Goal: Transaction & Acquisition: Subscribe to service/newsletter

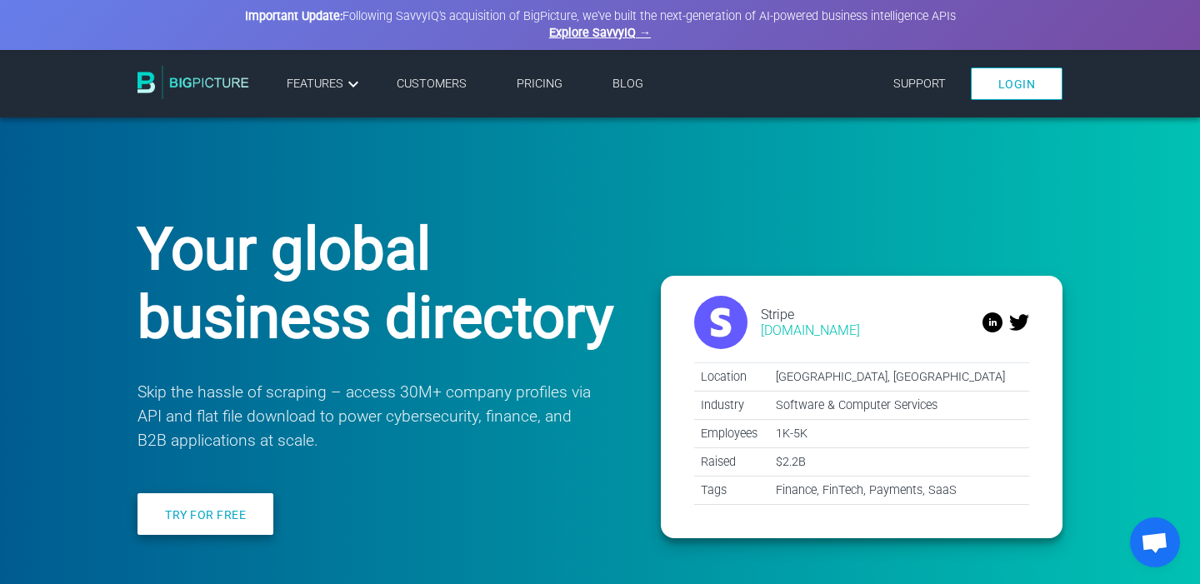
click at [250, 524] on link "Try for free" at bounding box center [206, 514] width 136 height 42
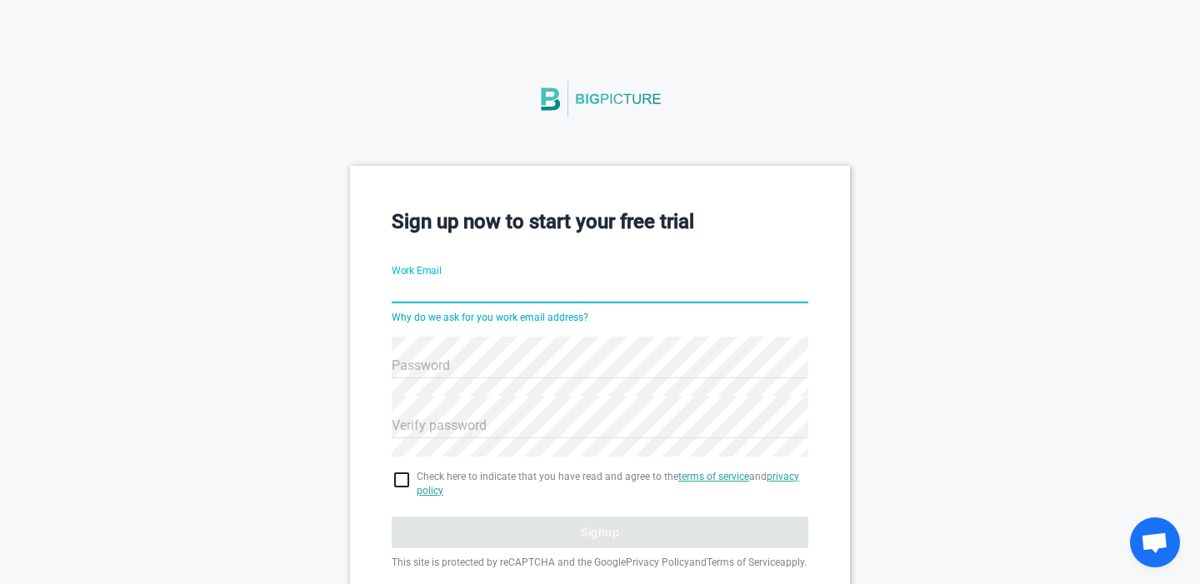
click at [489, 293] on input "Work Email" at bounding box center [600, 292] width 417 height 60
type input "[EMAIL_ADDRESS][PERSON_NAME][DOMAIN_NAME]"
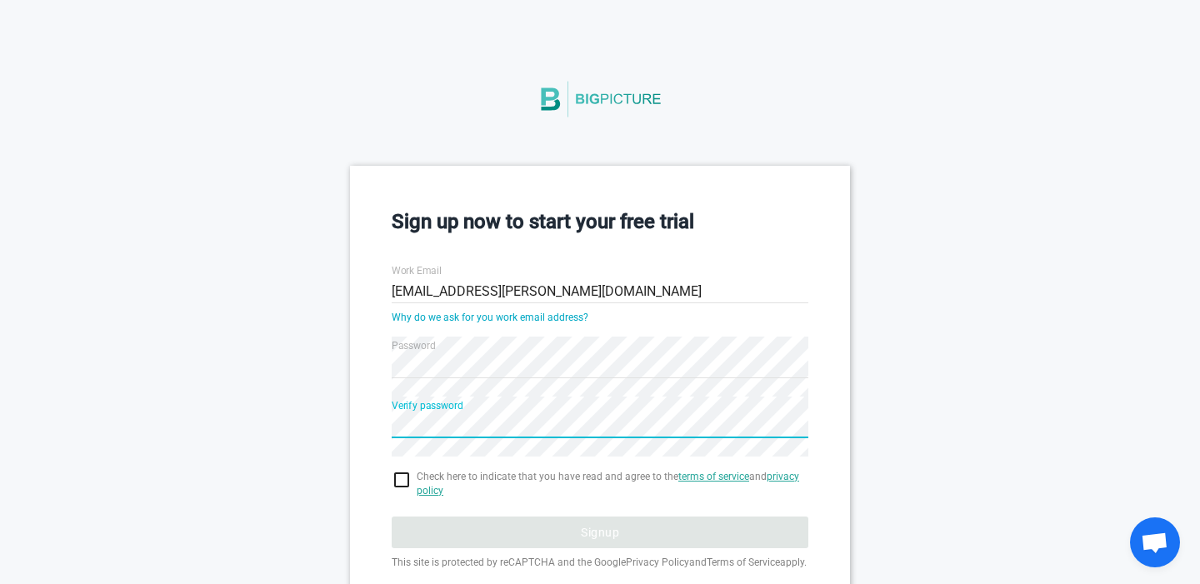
click at [402, 478] on input "checkbox" at bounding box center [600, 480] width 417 height 20
checkbox input "true"
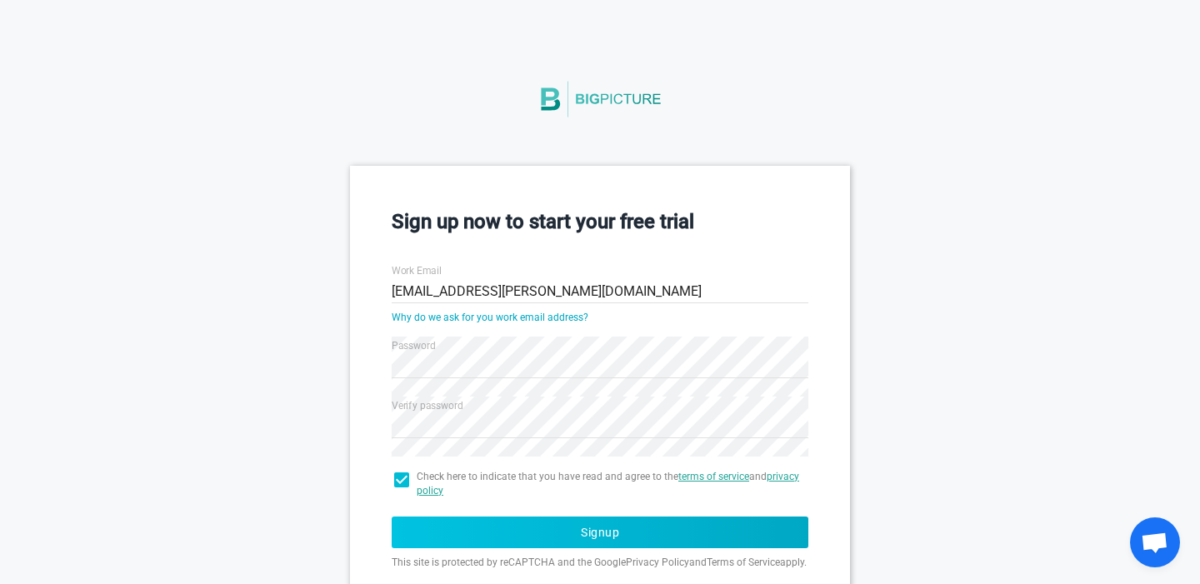
click at [510, 532] on button "Signup" at bounding box center [600, 533] width 417 height 32
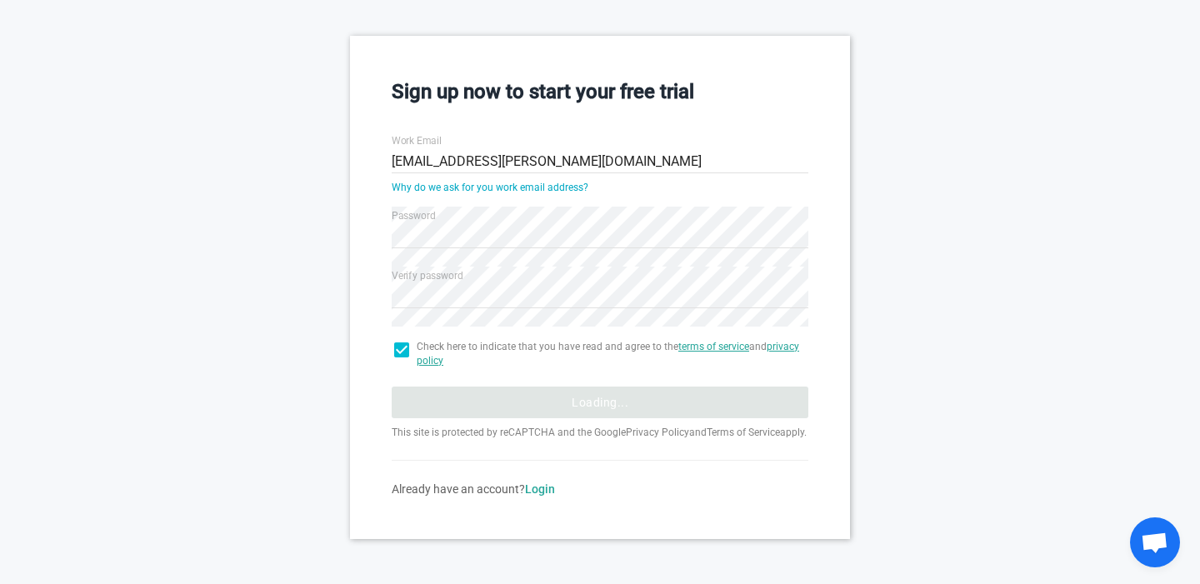
scroll to position [32, 0]
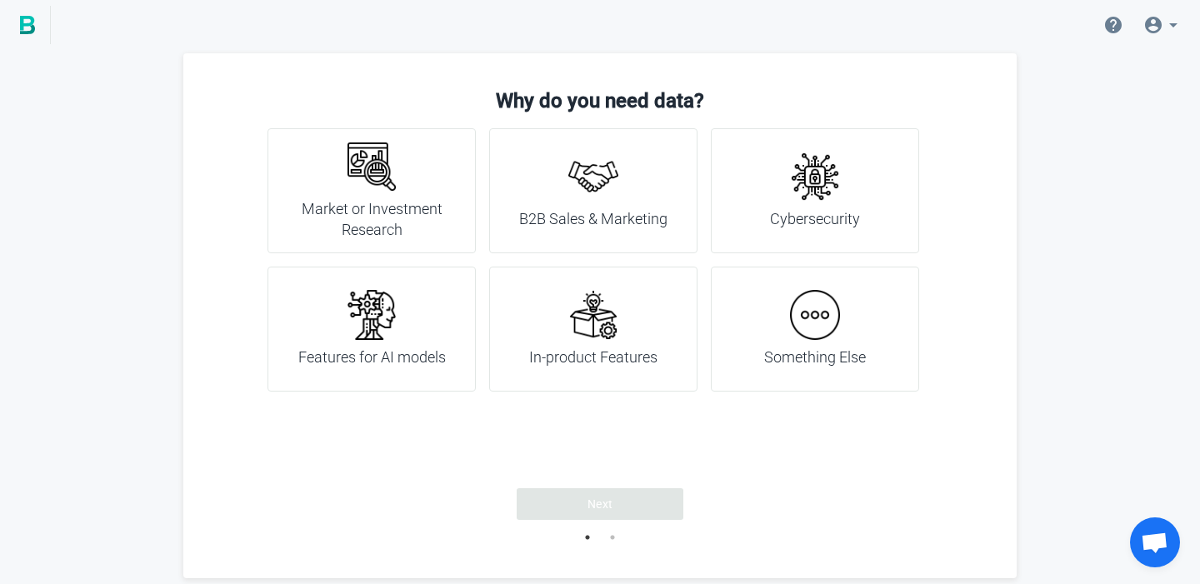
click at [589, 191] on img at bounding box center [594, 177] width 50 height 50
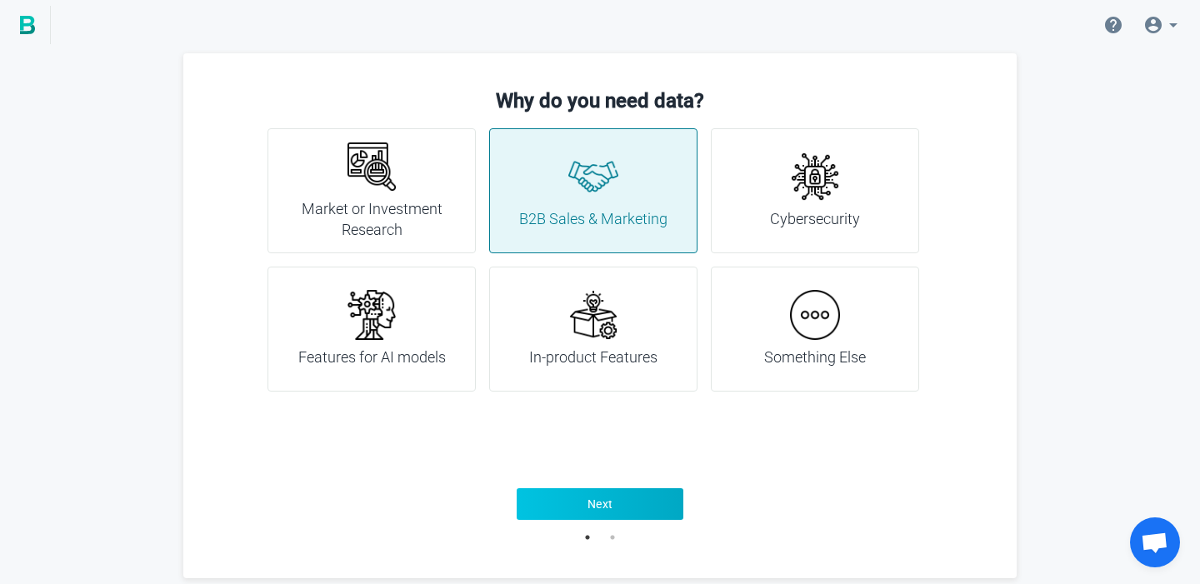
click at [609, 514] on button "Next" at bounding box center [600, 504] width 167 height 32
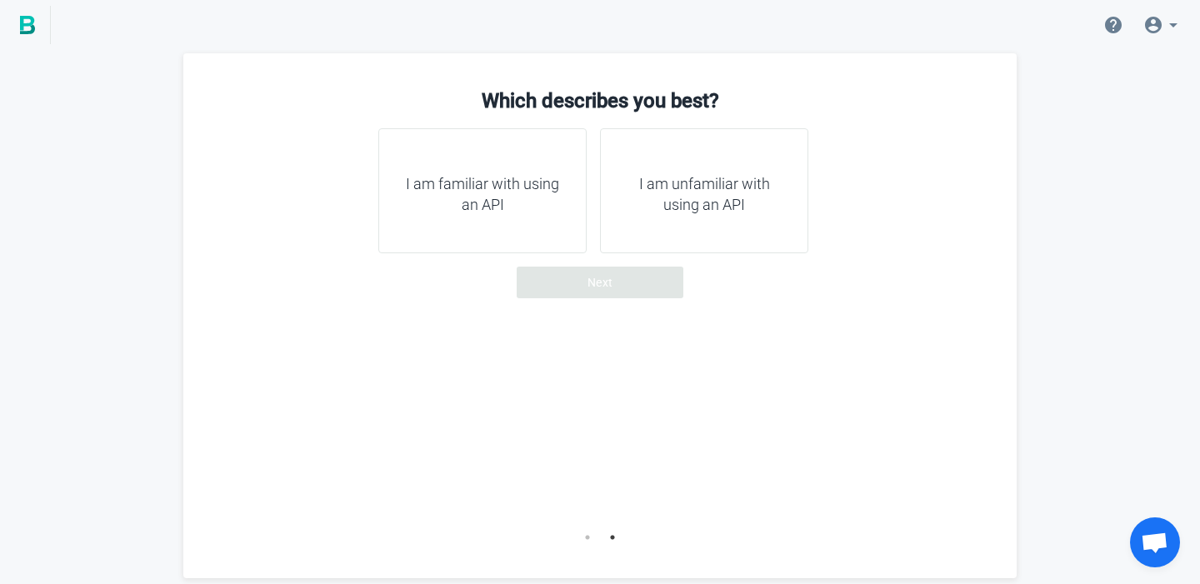
click at [519, 188] on h4 "I am familiar with using an API" at bounding box center [482, 194] width 167 height 43
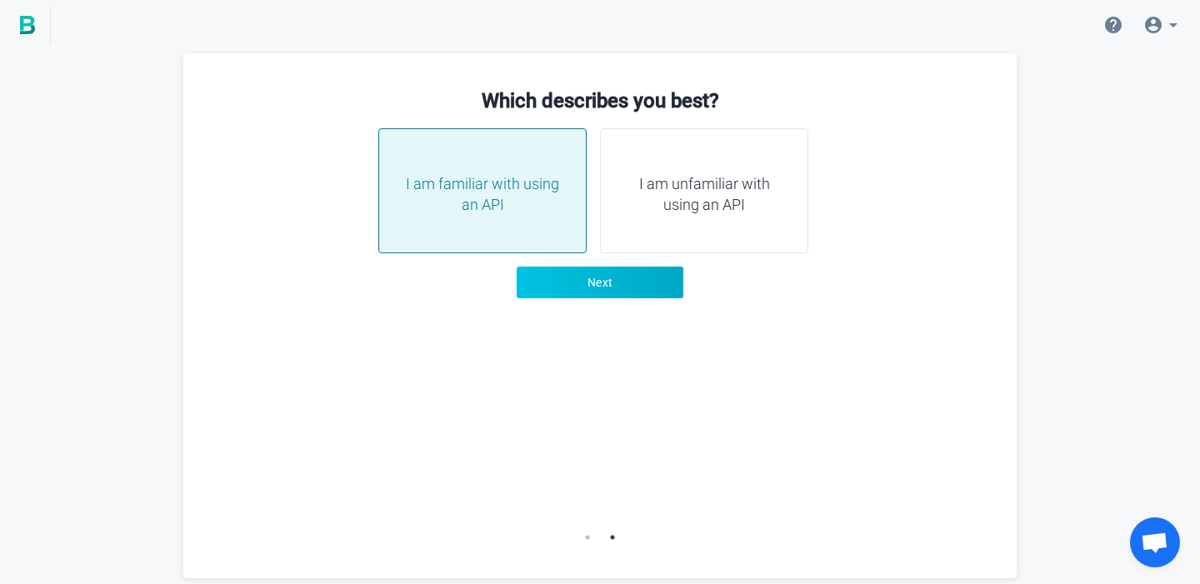
click at [617, 283] on button "Next" at bounding box center [600, 283] width 167 height 32
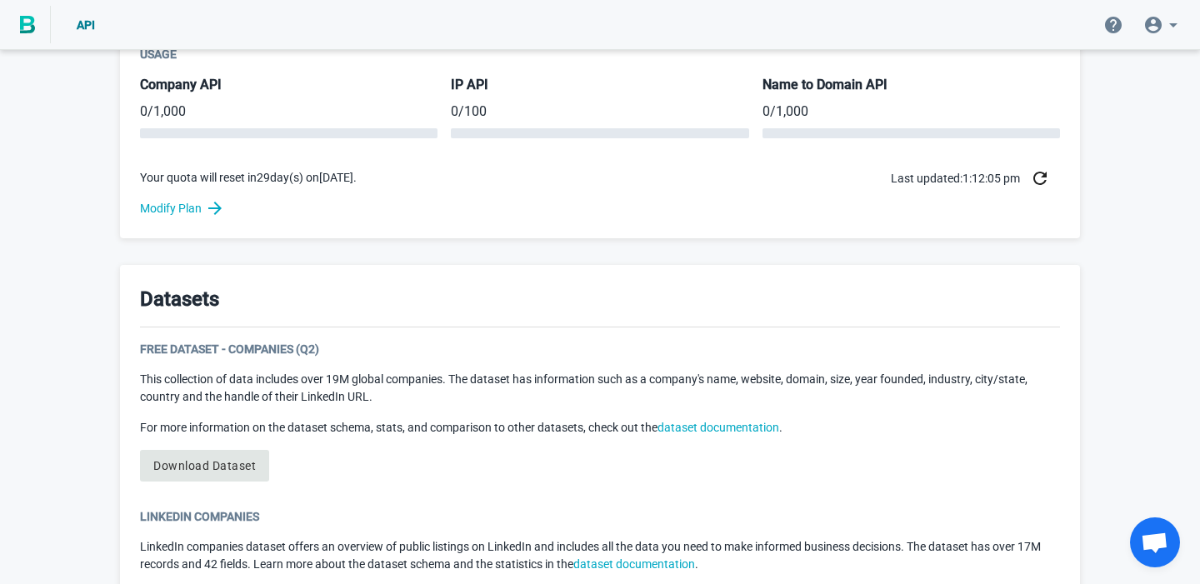
scroll to position [649, 0]
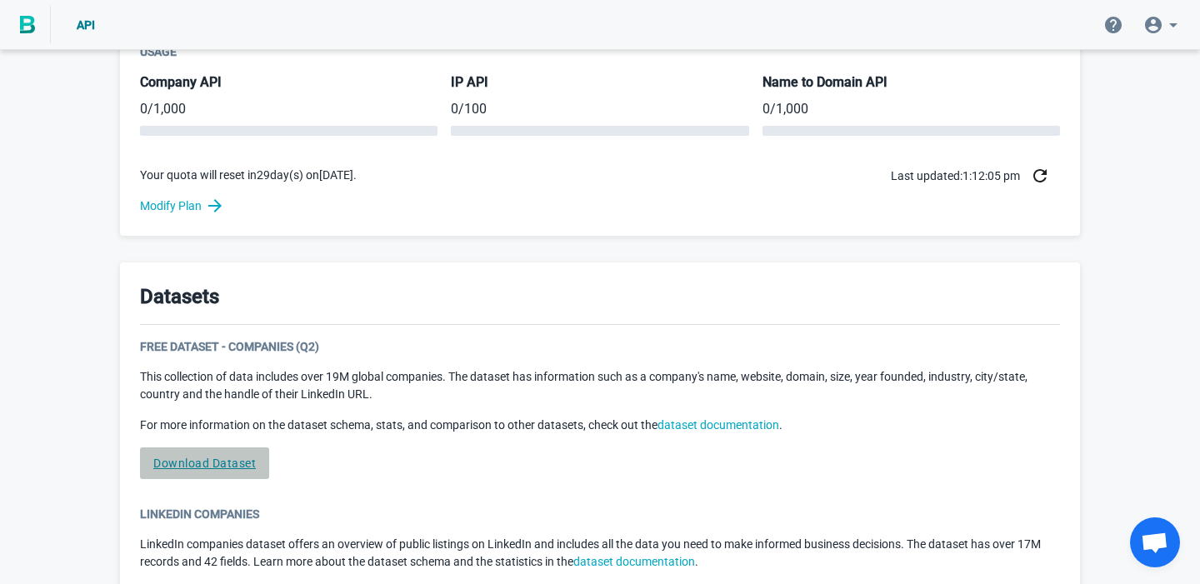
click at [233, 468] on link "Download Dataset" at bounding box center [204, 464] width 129 height 32
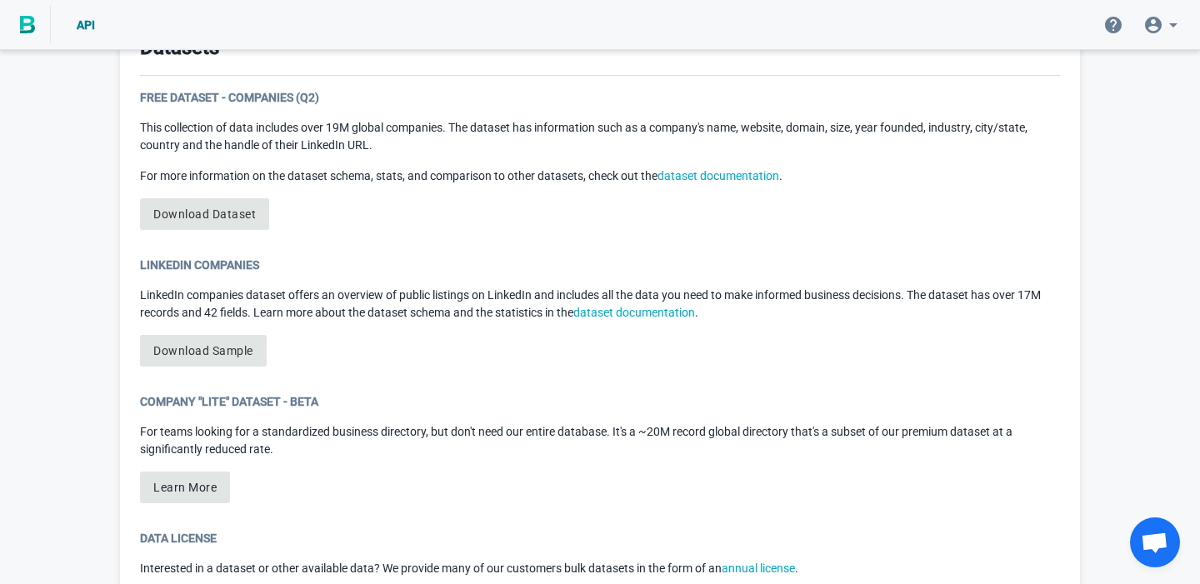
scroll to position [908, 0]
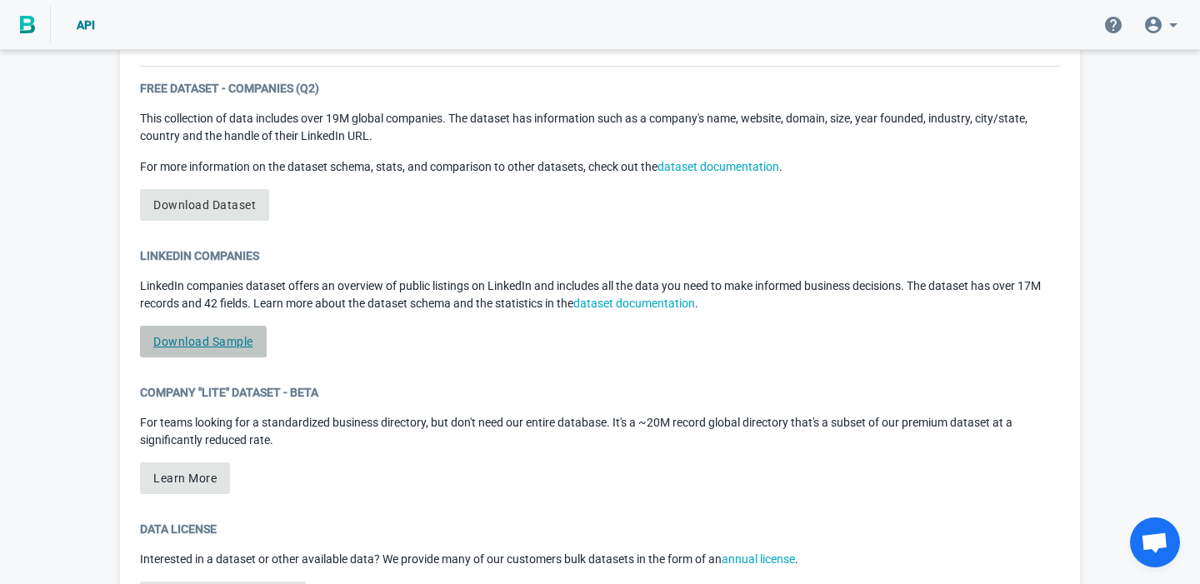
click at [227, 345] on link "Download Sample" at bounding box center [203, 342] width 127 height 32
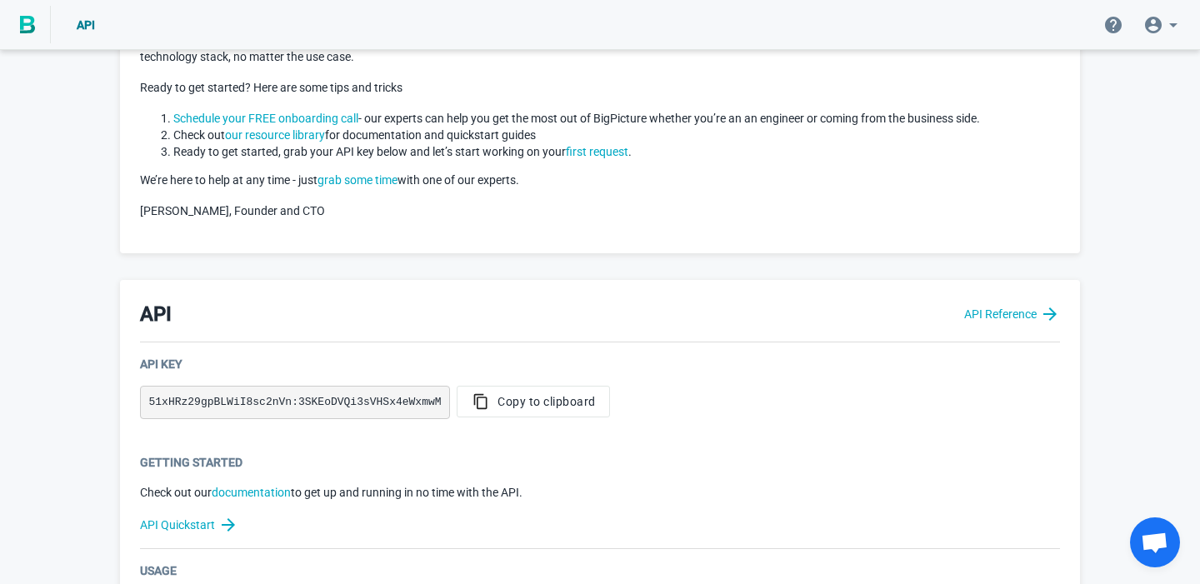
scroll to position [153, 0]
